Goal: Information Seeking & Learning: Find specific fact

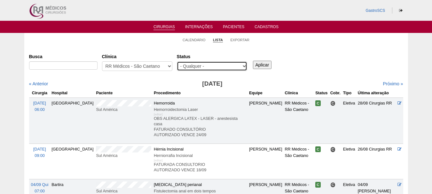
click at [184, 64] on select "- Qualquer - Reservada Confirmada Suspensa Cancelada" at bounding box center [212, 66] width 70 height 10
select select "conf"
click at [177, 61] on select "- Qualquer - Reservada Confirmada Suspensa Cancelada" at bounding box center [212, 66] width 70 height 10
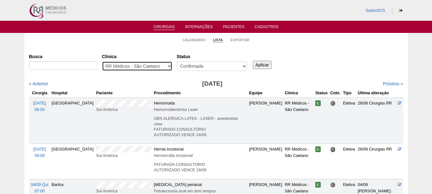
click at [149, 62] on select "- Qualquer - 6R Alphaville Assunção Bartira Brasil Christovão da Gama Cruz Azul…" at bounding box center [137, 66] width 70 height 10
select select "37"
click at [102, 61] on select "- Qualquer - 6R Alphaville Assunção Bartira Brasil Christovão da Gama Cruz Azul…" at bounding box center [137, 66] width 70 height 10
click at [263, 66] on input "Aplicar" at bounding box center [262, 65] width 19 height 8
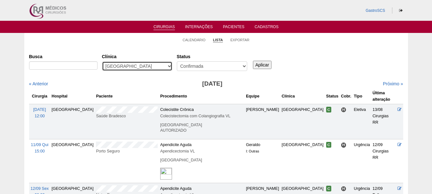
click at [152, 65] on select "- Qualquer - 6R Alphaville Assunção Bartira Brasil Christovão da Gama Cruz Azul…" at bounding box center [137, 66] width 70 height 10
select select "22"
click at [102, 61] on select "- Qualquer - 6R Alphaville Assunção Bartira Brasil Christovão da Gama Cruz Azul…" at bounding box center [137, 66] width 70 height 10
click at [263, 63] on input "Aplicar" at bounding box center [262, 65] width 19 height 8
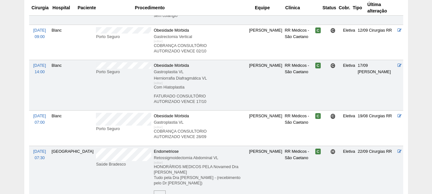
scroll to position [575, 0]
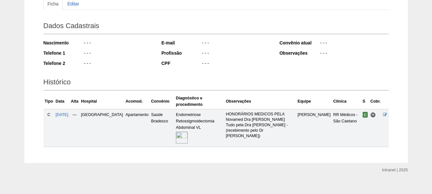
scroll to position [77, 0]
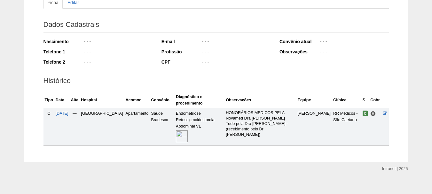
click at [176, 130] on img at bounding box center [182, 136] width 12 height 12
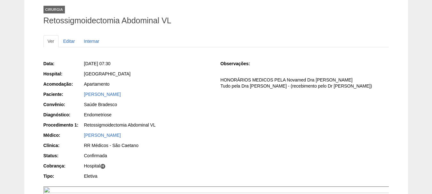
scroll to position [11, 0]
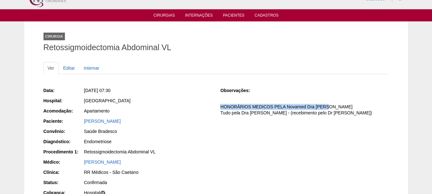
drag, startPoint x: 219, startPoint y: 106, endPoint x: 326, endPoint y: 101, distance: 107.1
click at [326, 101] on div "Data: [DATE] 07:30 Hospital: [GEOGRAPHIC_DATA] Acomodação: Apartamento Paciente…" at bounding box center [215, 147] width 345 height 125
click at [251, 100] on div "Observações: HONORÁRIOS MEDICOS PELA Novamed Dra [PERSON_NAME] Tudo pela Dra [P…" at bounding box center [304, 103] width 168 height 33
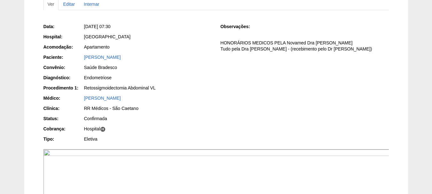
drag, startPoint x: 82, startPoint y: 129, endPoint x: 116, endPoint y: 130, distance: 33.9
click at [116, 130] on div "Cobrança: Hospital H" at bounding box center [127, 130] width 168 height 8
click at [137, 128] on div "Hospital H" at bounding box center [147, 129] width 127 height 6
